Goal: Communication & Community: Answer question/provide support

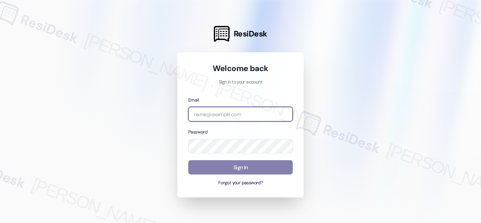
click at [228, 116] on input "email" at bounding box center [240, 114] width 104 height 15
paste input "automated-surveys-birchstone_residential-resen.fifteen@birchstone_[DOMAIN_NAME]"
type input "automated-surveys-birchstone_residential-resen.fifteen@birchstone_[DOMAIN_NAME]"
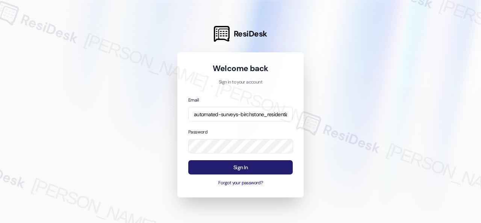
click at [230, 168] on button "Sign In" at bounding box center [240, 167] width 104 height 15
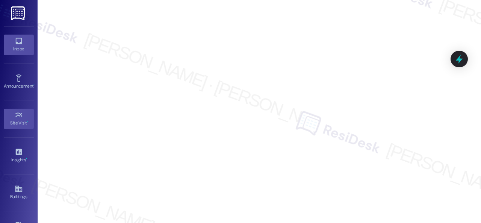
click at [14, 48] on div "Inbox" at bounding box center [19, 49] width 38 height 8
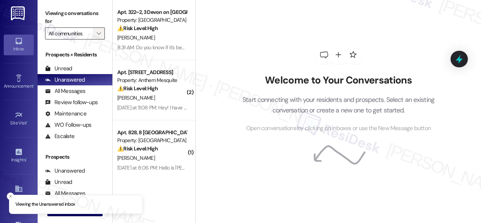
click at [96, 27] on span "" at bounding box center [98, 33] width 7 height 12
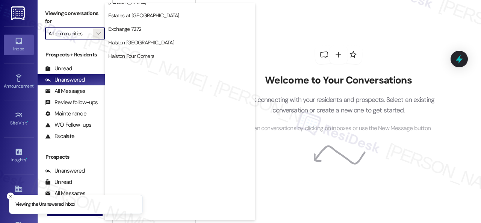
scroll to position [225, 0]
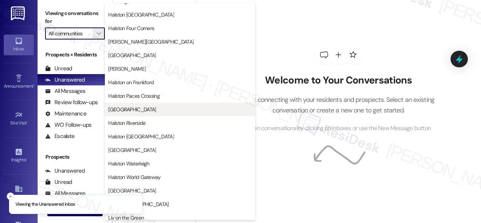
click at [125, 112] on span "[GEOGRAPHIC_DATA]" at bounding box center [132, 110] width 48 height 8
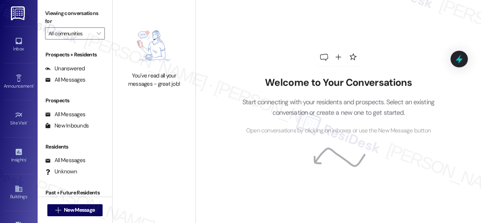
type input "[GEOGRAPHIC_DATA]"
